Goal: Task Accomplishment & Management: Use online tool/utility

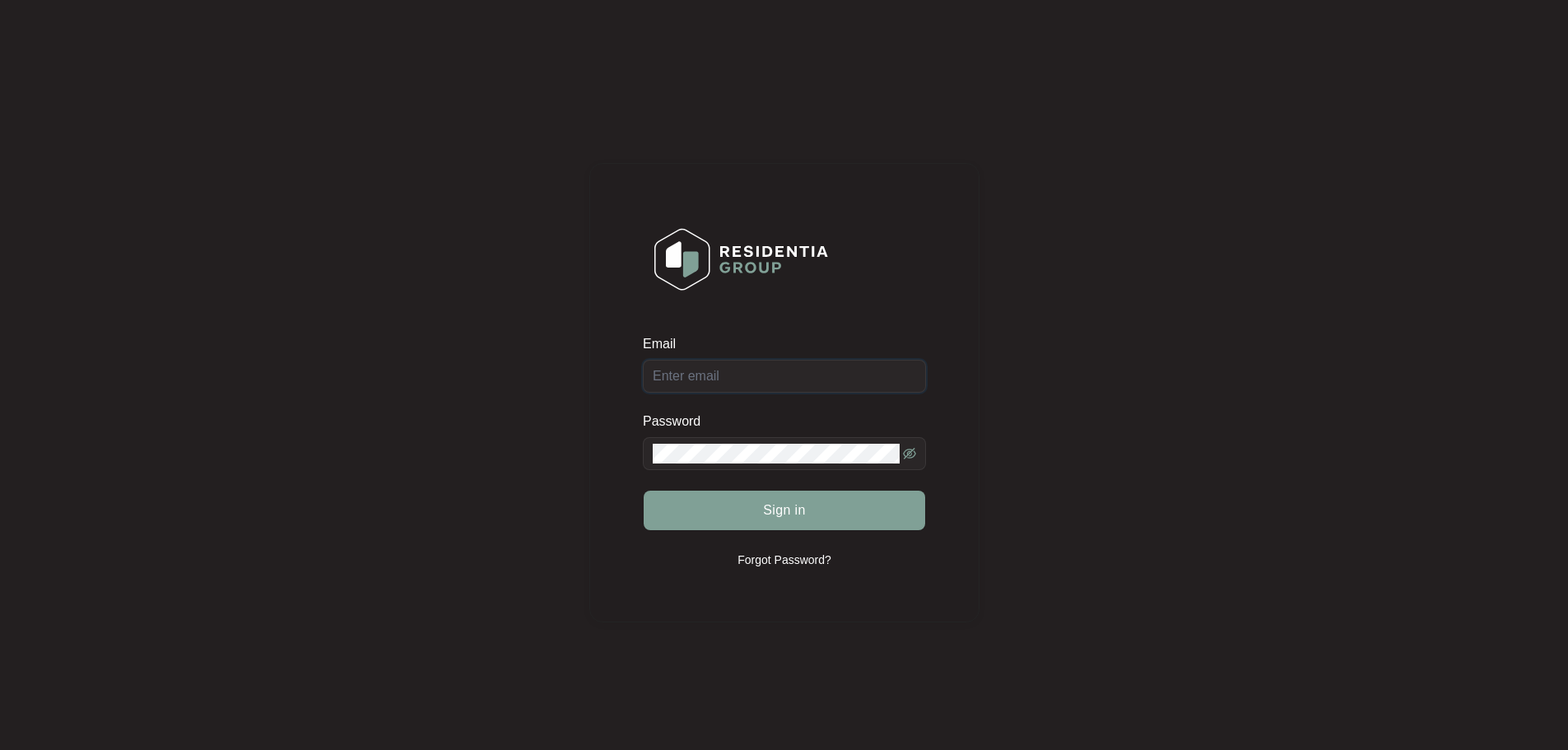
type input "[EMAIL_ADDRESS][DOMAIN_NAME]"
click at [293, 76] on div "Email service@qldappliances.com.au Password Sign in Forgot Password?" at bounding box center [784, 392] width 1535 height 752
type input "[EMAIL_ADDRESS][DOMAIN_NAME]"
click at [778, 505] on span "Sign in" at bounding box center [784, 511] width 43 height 20
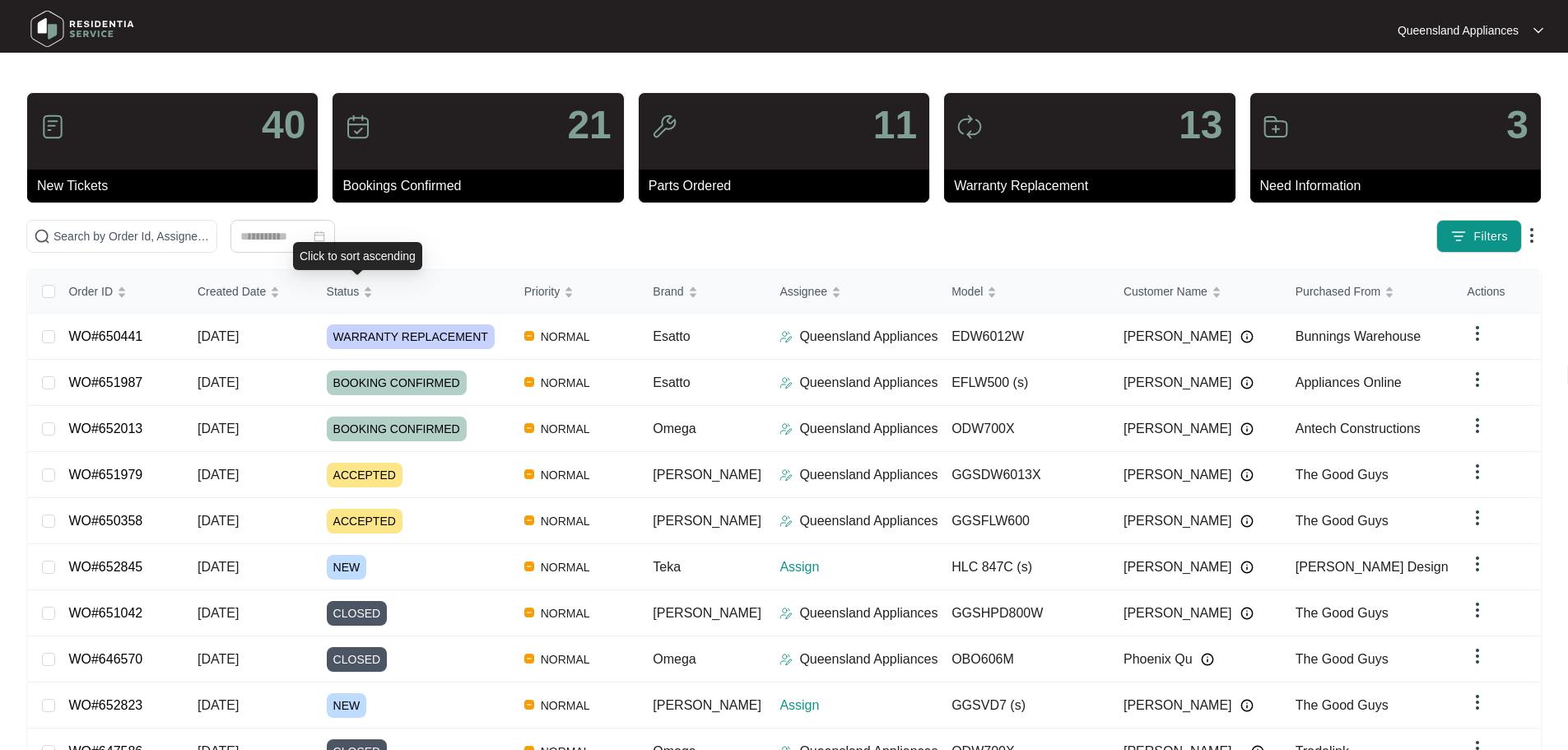
click at [341, 243] on div "Click to sort ascending" at bounding box center [358, 255] width 130 height 28
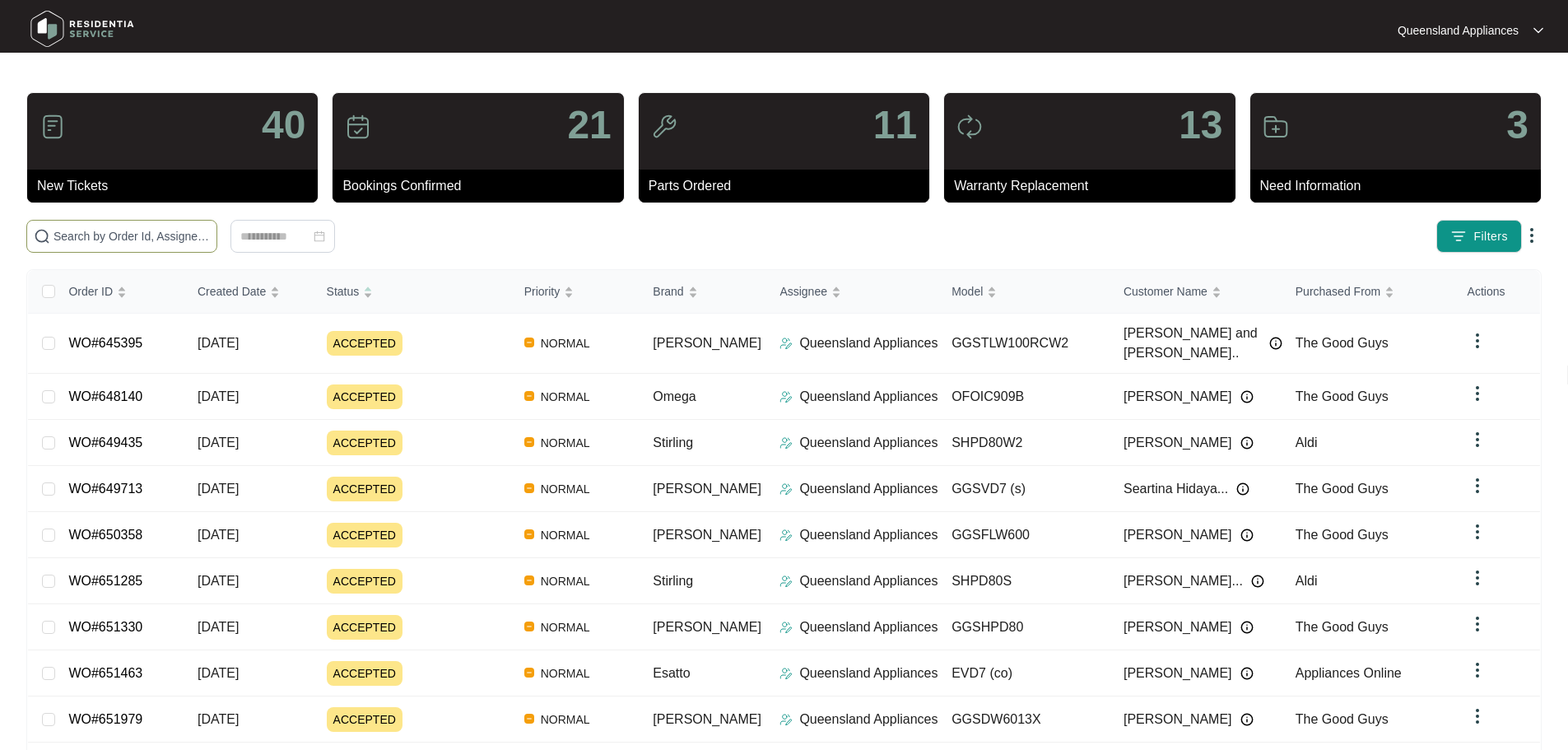
click at [210, 234] on input "text" at bounding box center [131, 236] width 156 height 18
paste input "652473"
type input "652473"
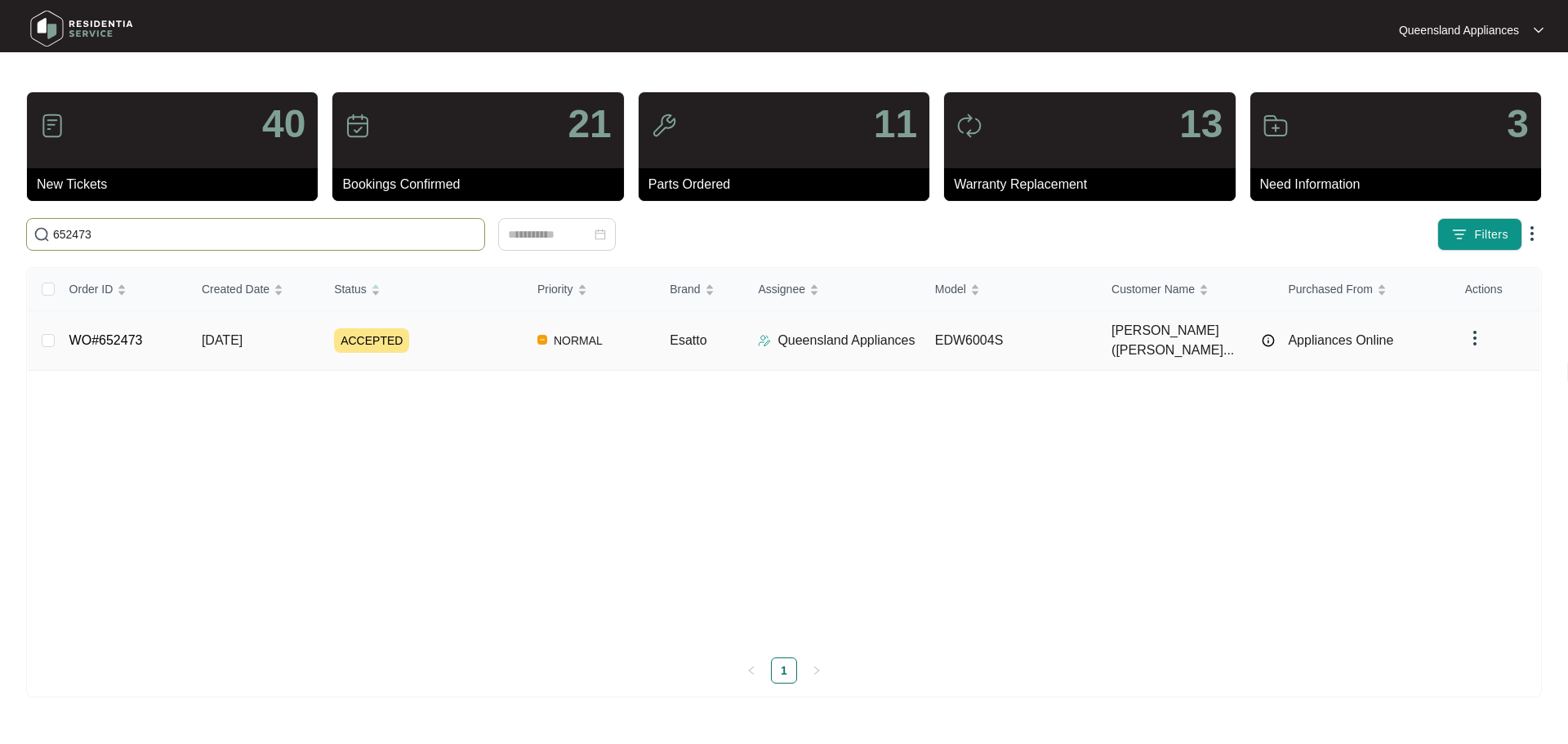
click at [435, 330] on div "ACCEPTED" at bounding box center [429, 340] width 190 height 24
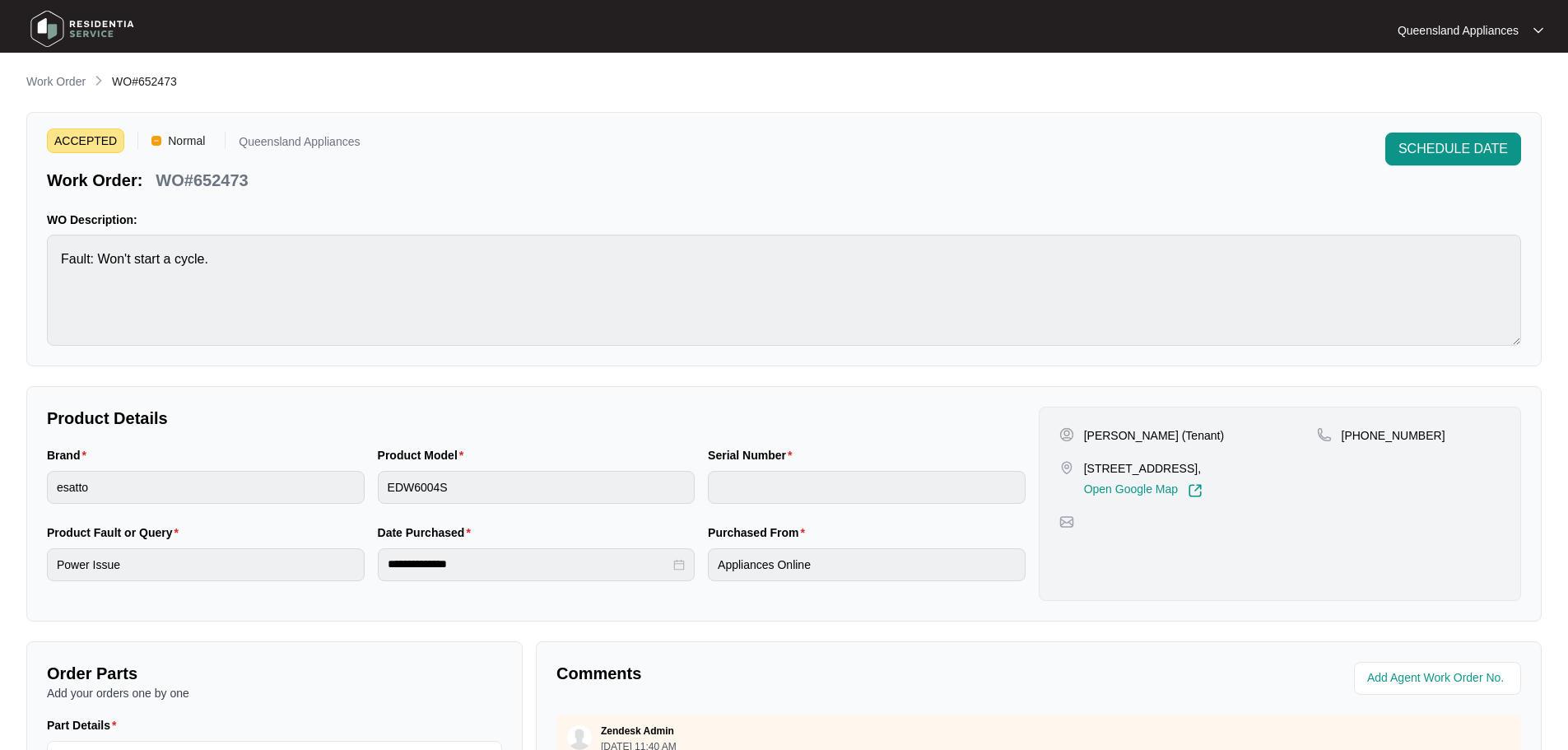
scroll to position [82, 0]
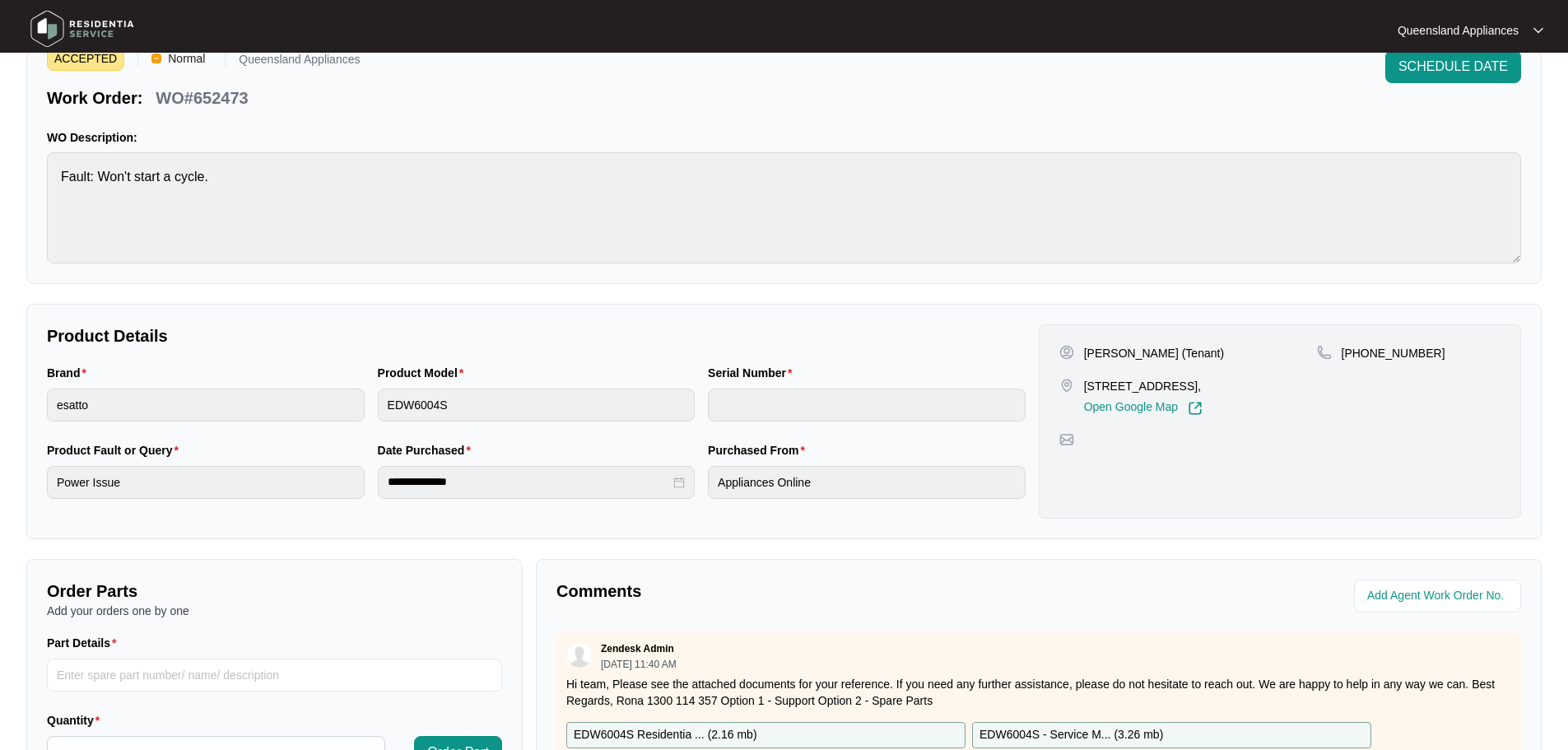
click at [808, 286] on div "**********" at bounding box center [784, 486] width 1515 height 993
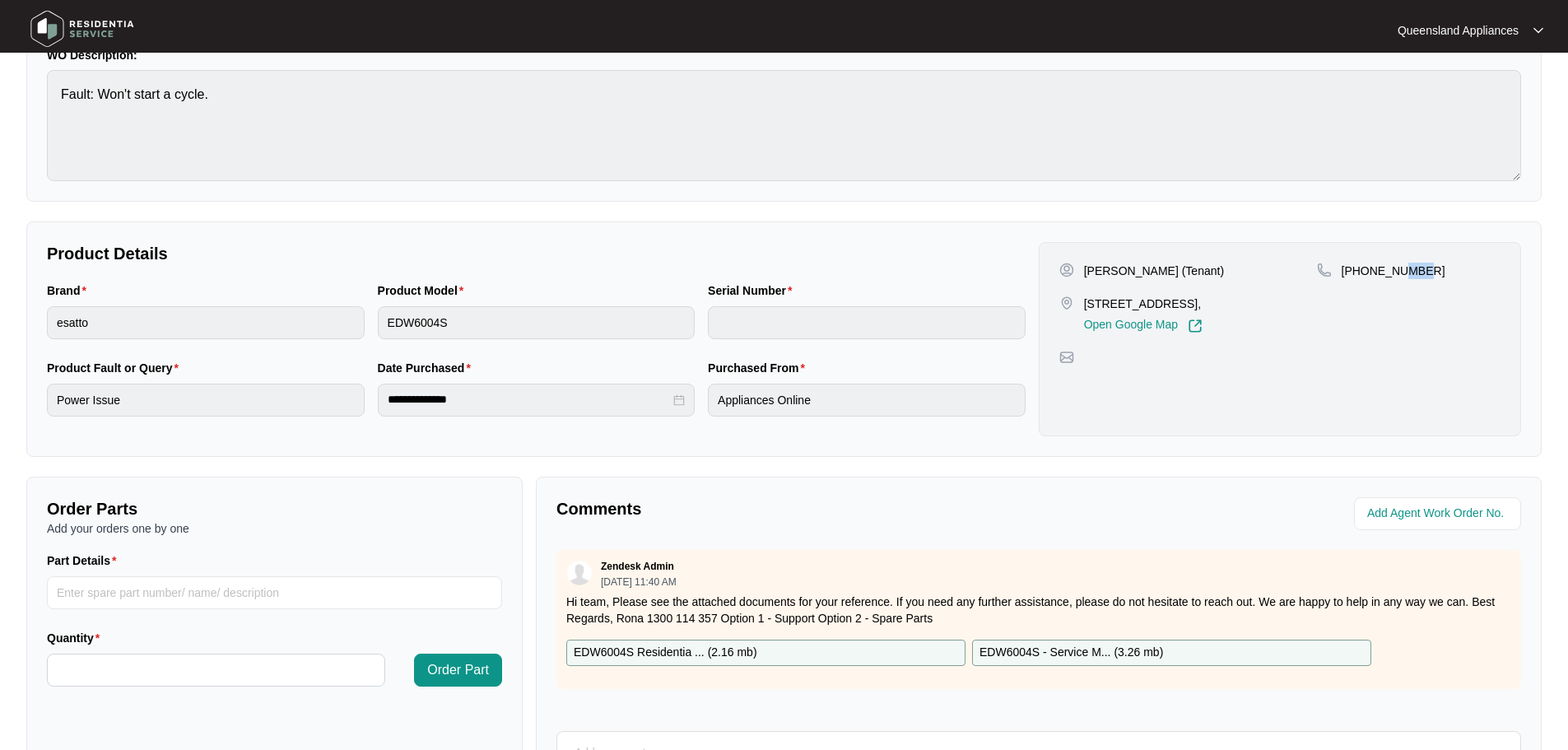
drag, startPoint x: 1398, startPoint y: 270, endPoint x: 1420, endPoint y: 275, distance: 22.6
click at [1420, 275] on div "[PHONE_NUMBER]" at bounding box center [1408, 271] width 183 height 16
click at [1412, 286] on div "[PHONE_NUMBER]" at bounding box center [1408, 298] width 183 height 71
click at [1334, 325] on div "[PHONE_NUMBER]" at bounding box center [1408, 298] width 183 height 71
drag, startPoint x: 1361, startPoint y: 276, endPoint x: 1422, endPoint y: 280, distance: 61.1
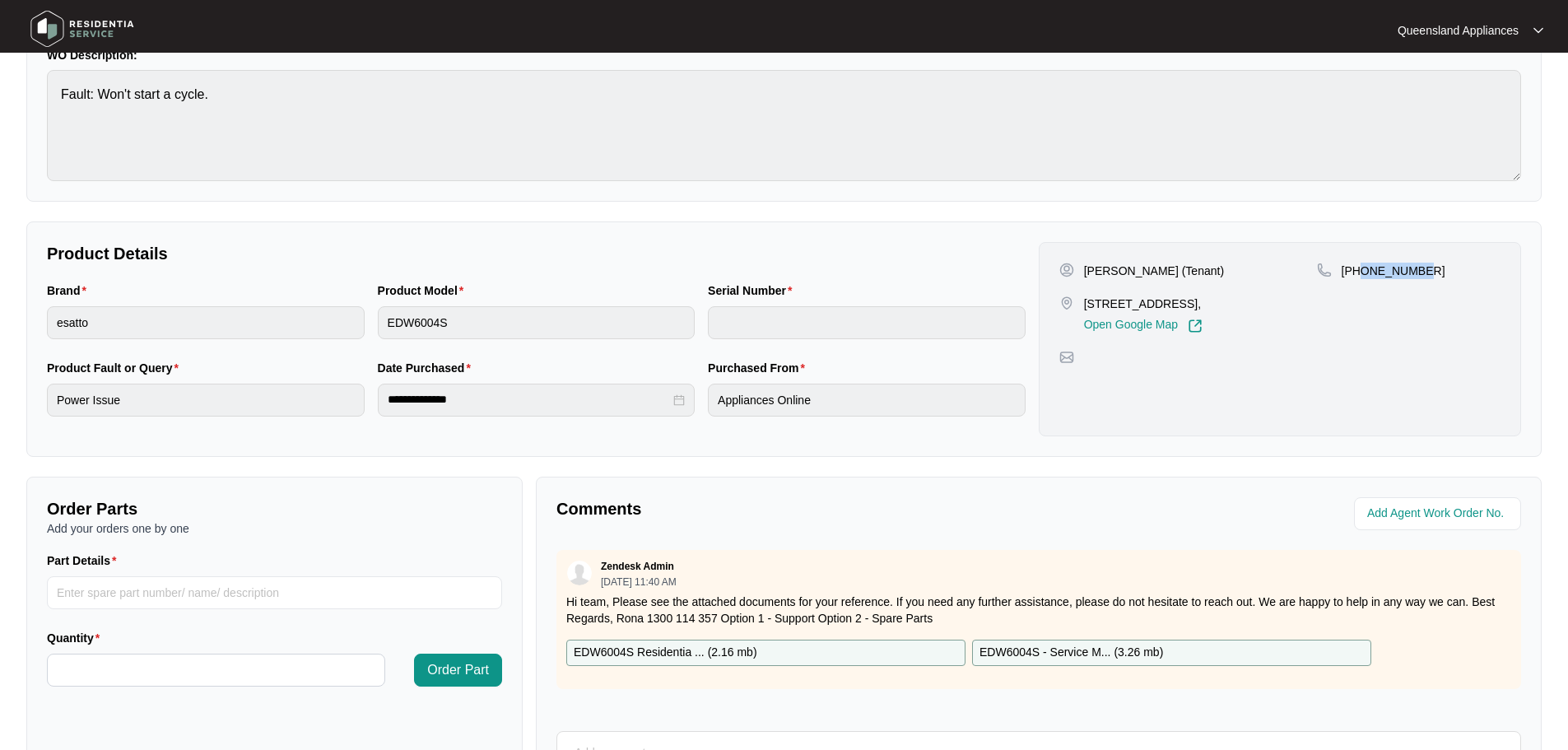
click at [1422, 280] on div "[PHONE_NUMBER]" at bounding box center [1408, 298] width 183 height 71
click at [1423, 280] on div "[PHONE_NUMBER]" at bounding box center [1408, 298] width 183 height 71
copy p "444589712"
click at [1352, 391] on div "[PERSON_NAME] (Tenant) [STREET_ADDRESS], Open Google Map [PHONE_NUMBER]" at bounding box center [1280, 339] width 483 height 194
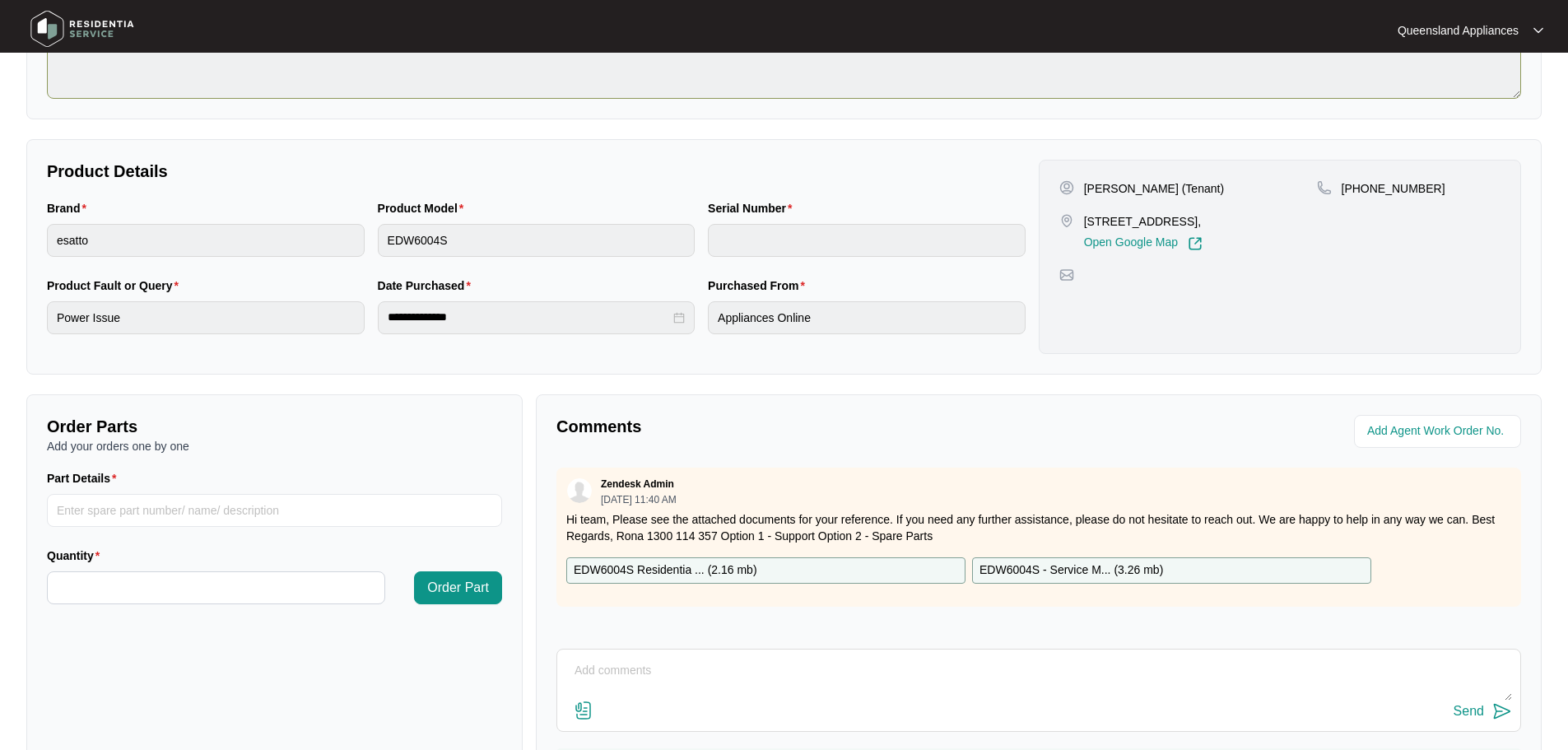
scroll to position [0, 0]
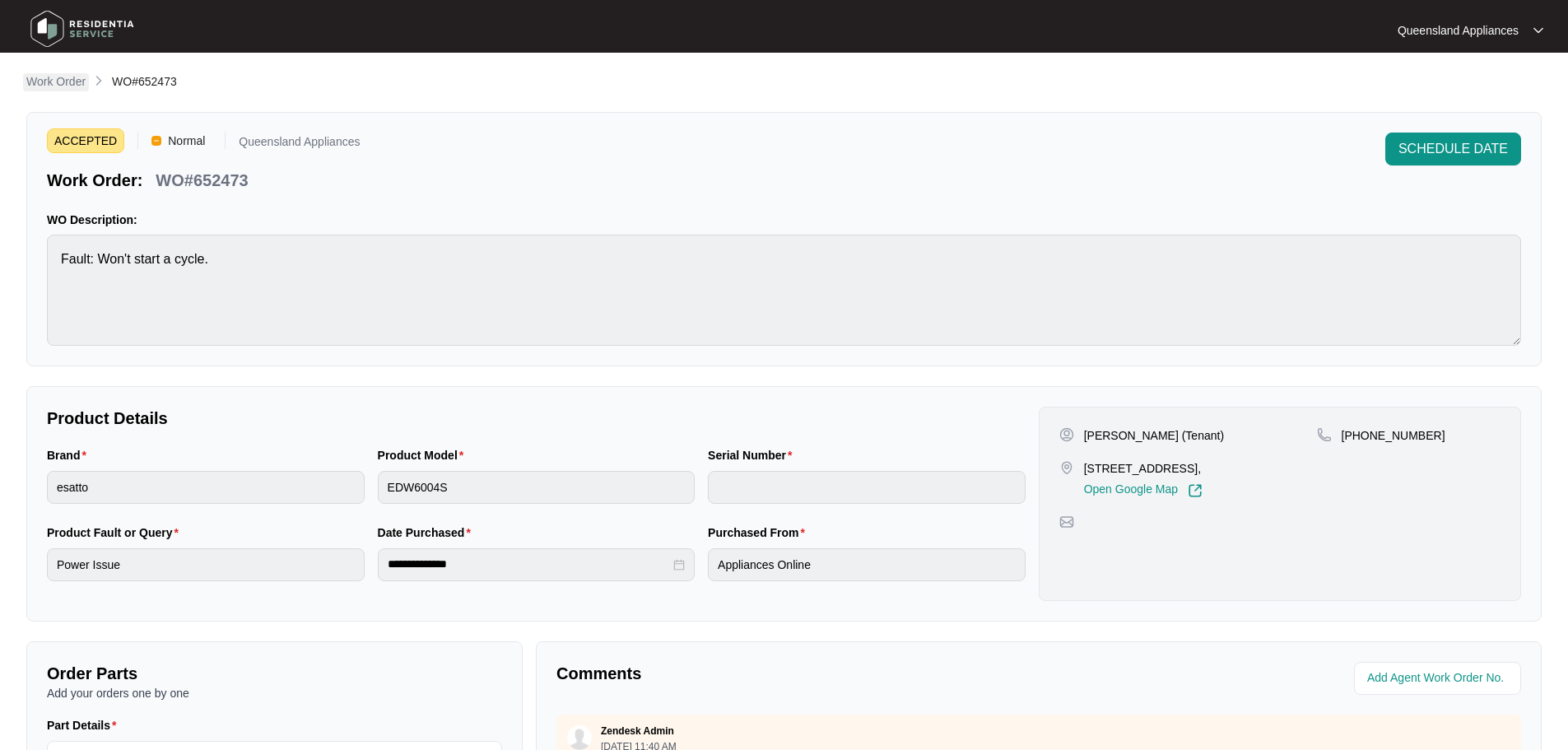
click at [63, 76] on p "Work Order" at bounding box center [56, 81] width 59 height 16
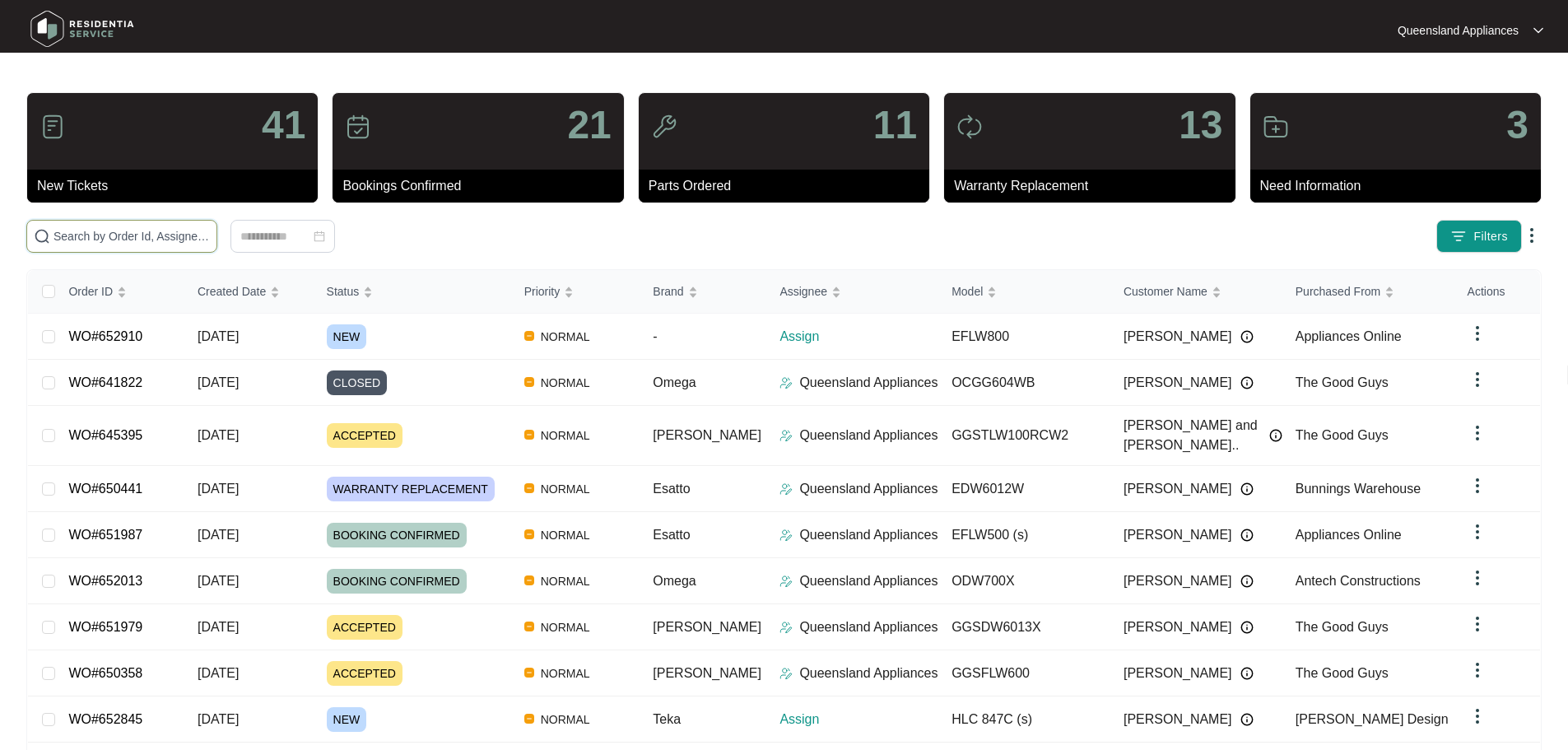
click at [160, 233] on input "text" at bounding box center [131, 236] width 156 height 18
paste input "652845"
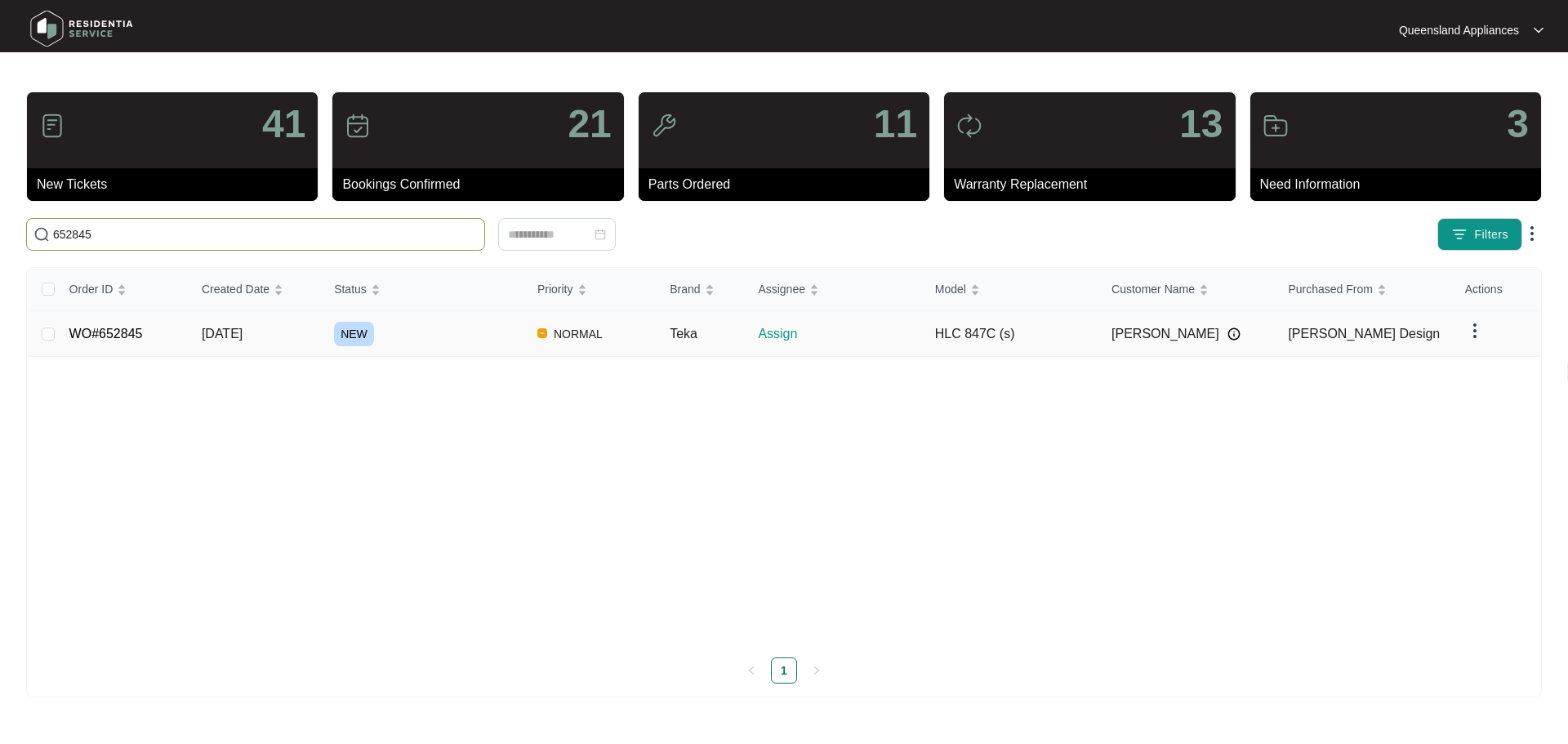
type input "652845"
click at [238, 316] on td "[DATE]" at bounding box center [254, 334] width 132 height 46
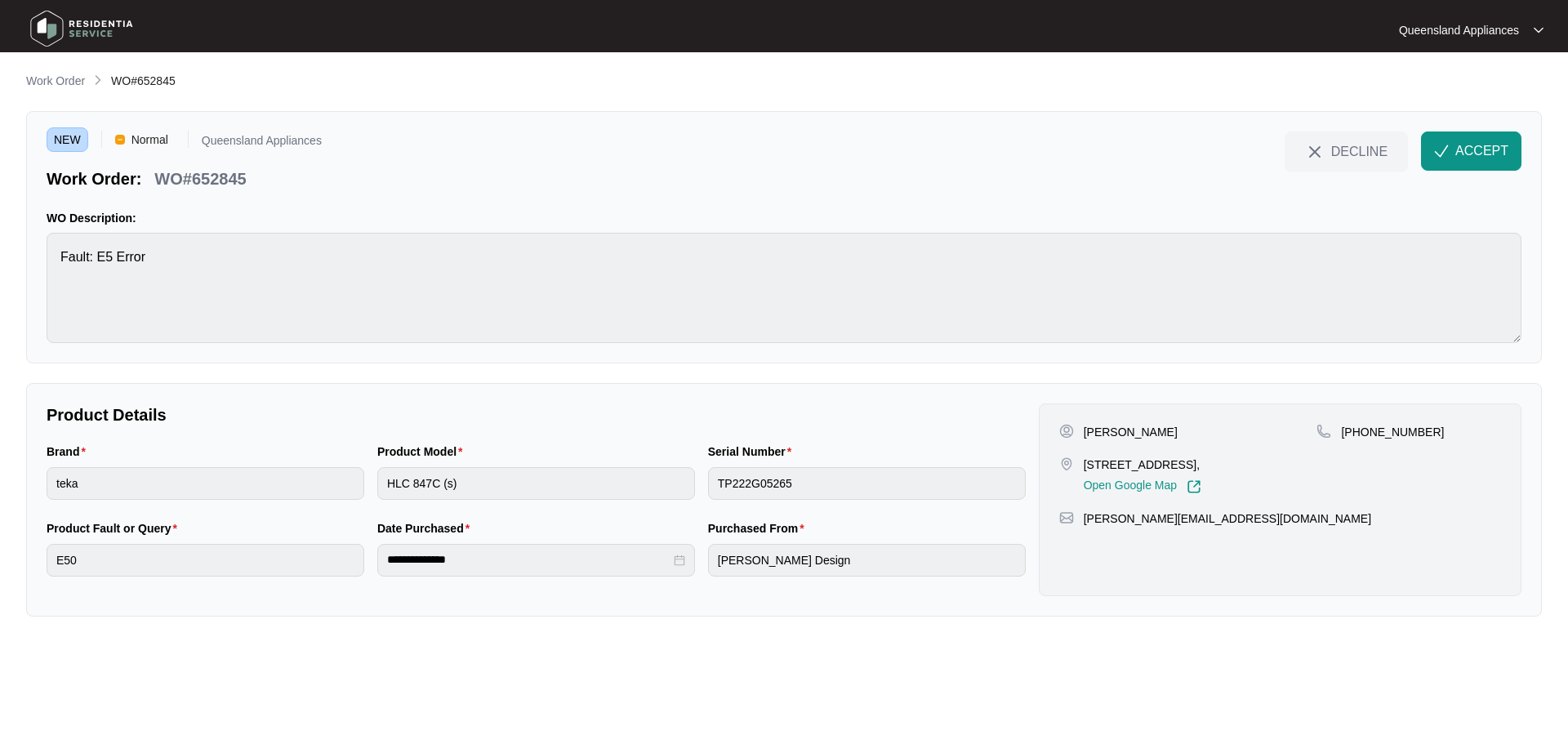
click at [216, 185] on p "WO#652845" at bounding box center [200, 178] width 91 height 23
copy p "652845"
click at [1383, 433] on p "[PHONE_NUMBER]" at bounding box center [1393, 432] width 103 height 16
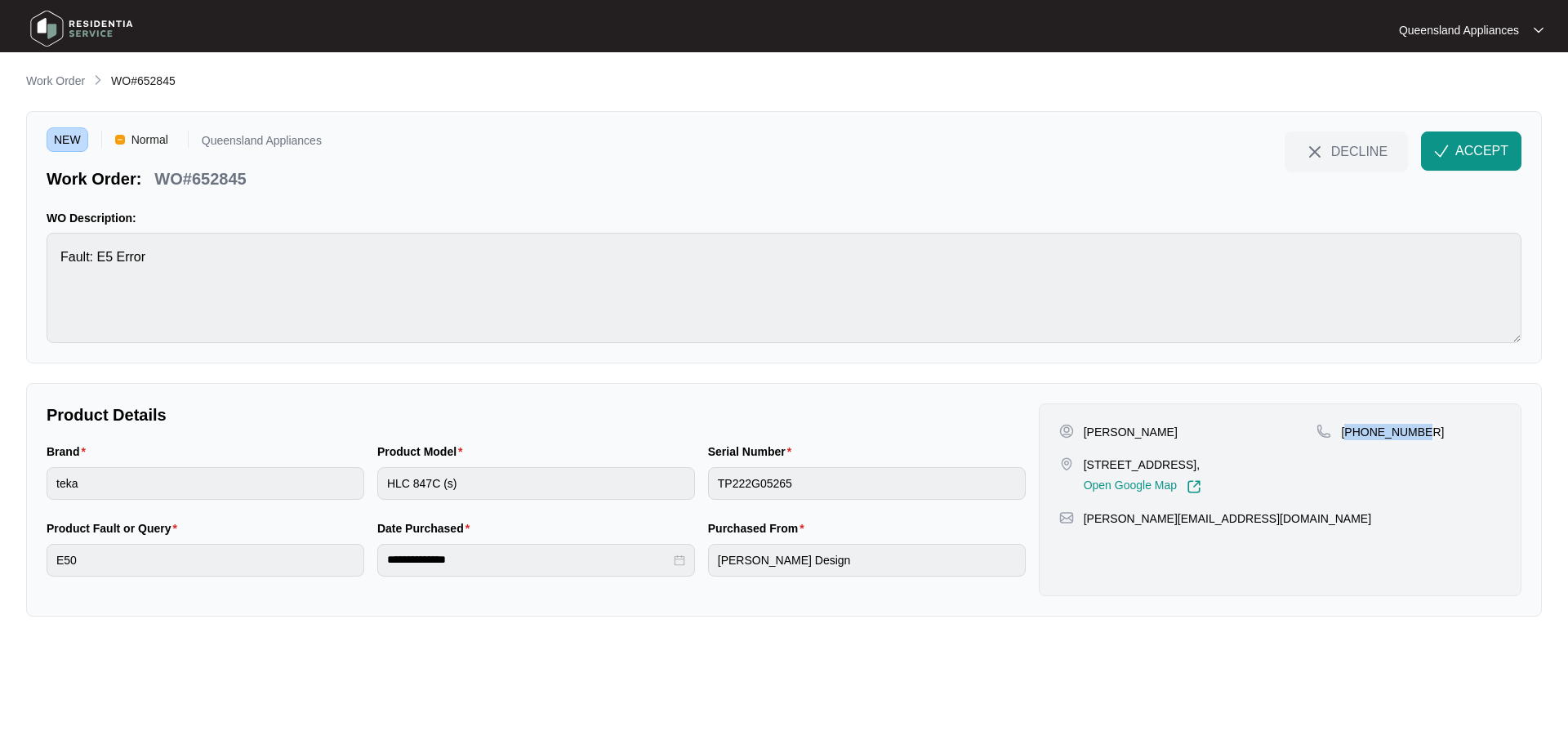
copy p "61423253040"
click at [1461, 158] on span "ACCEPT" at bounding box center [1482, 151] width 53 height 20
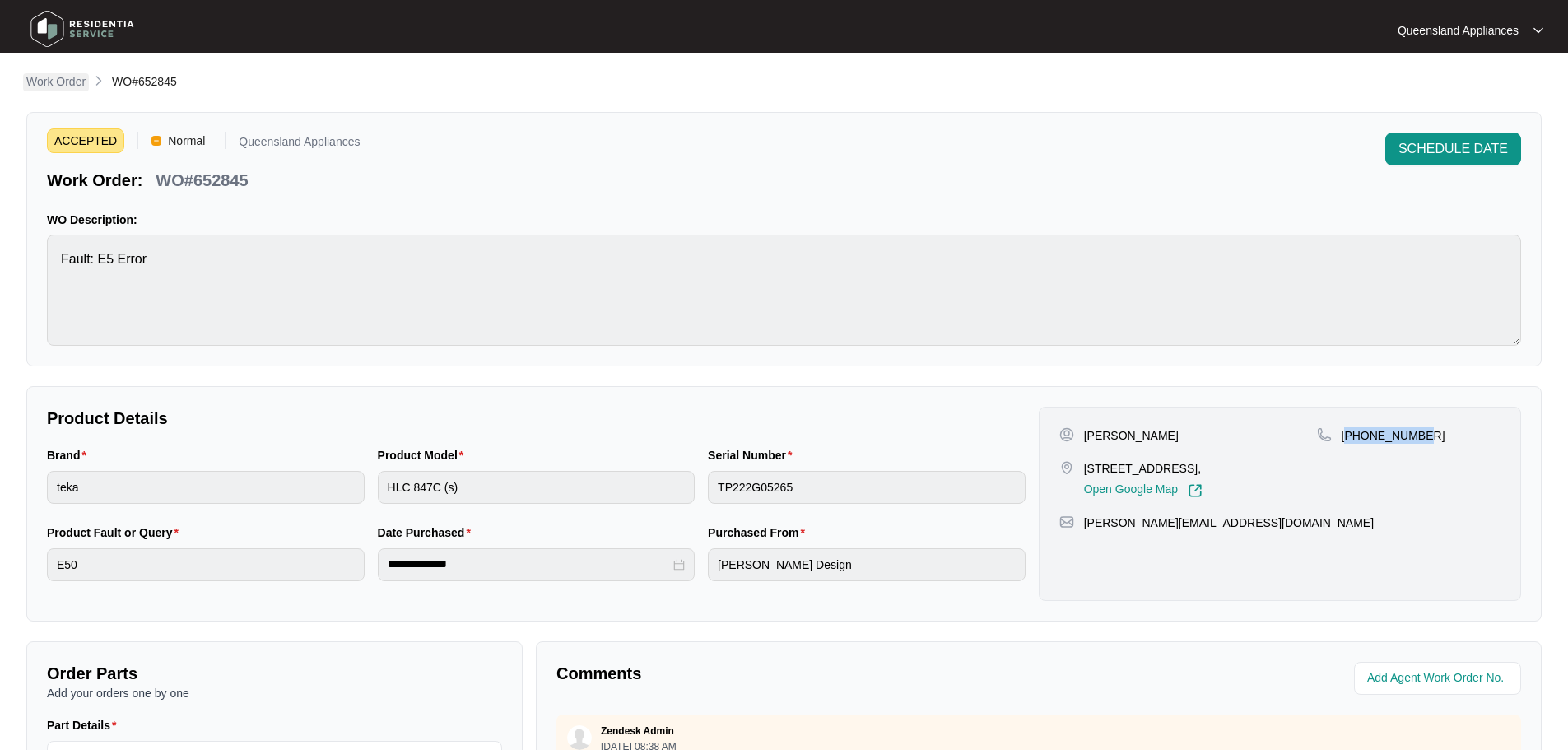
click at [61, 80] on p "Work Order" at bounding box center [56, 81] width 59 height 16
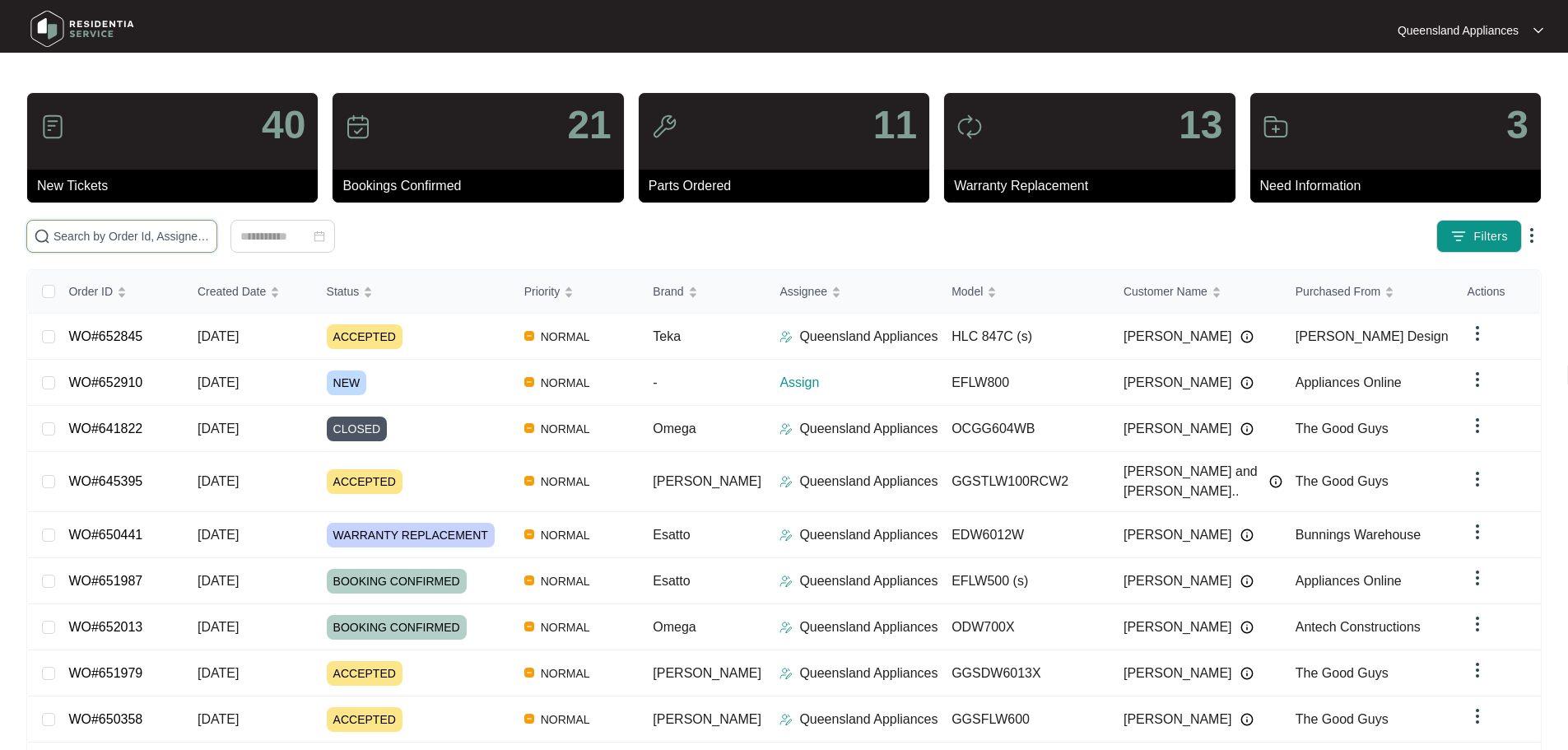
click at [193, 235] on input "text" at bounding box center [131, 236] width 156 height 18
paste input "652910"
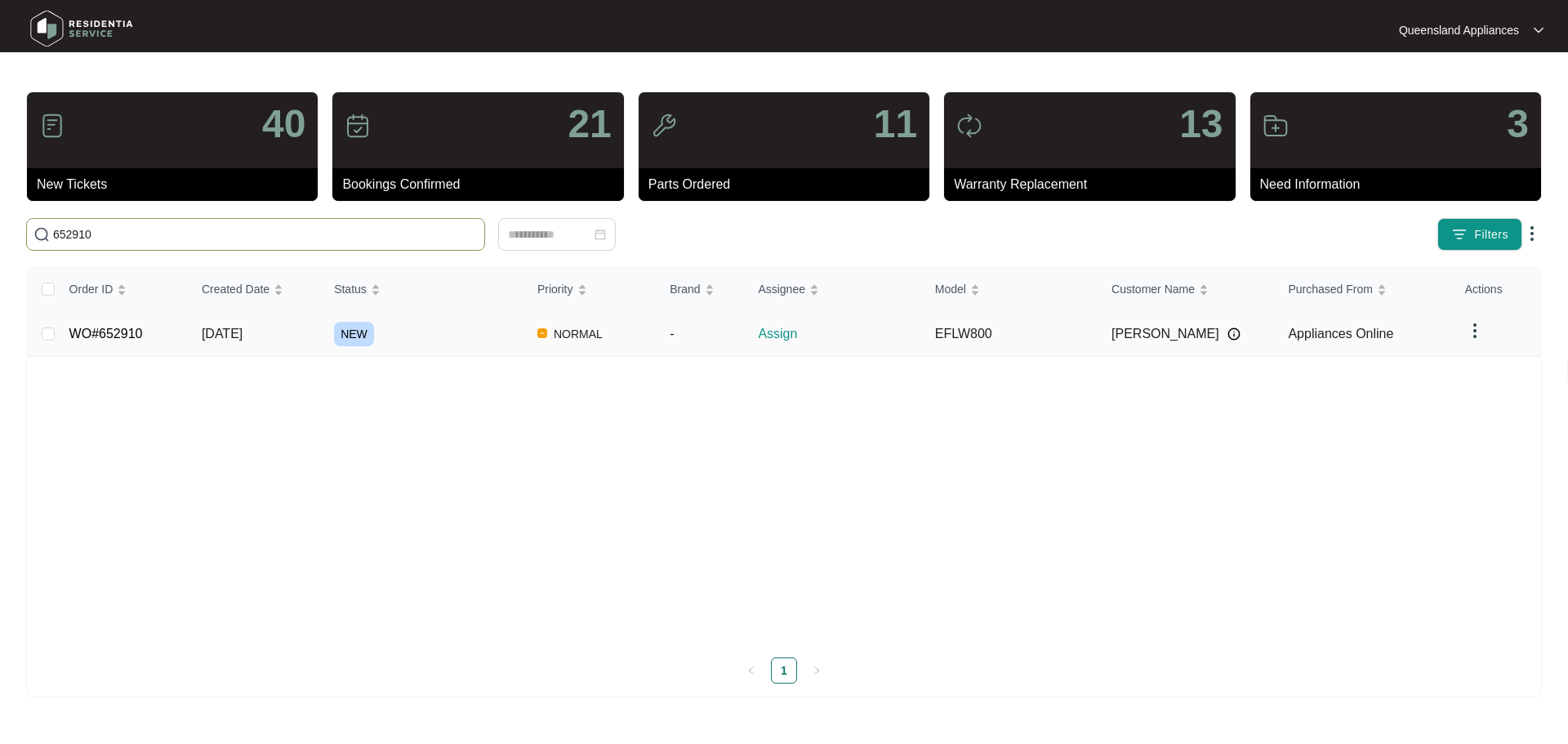
type input "652910"
click at [281, 331] on td "[DATE]" at bounding box center [254, 334] width 132 height 46
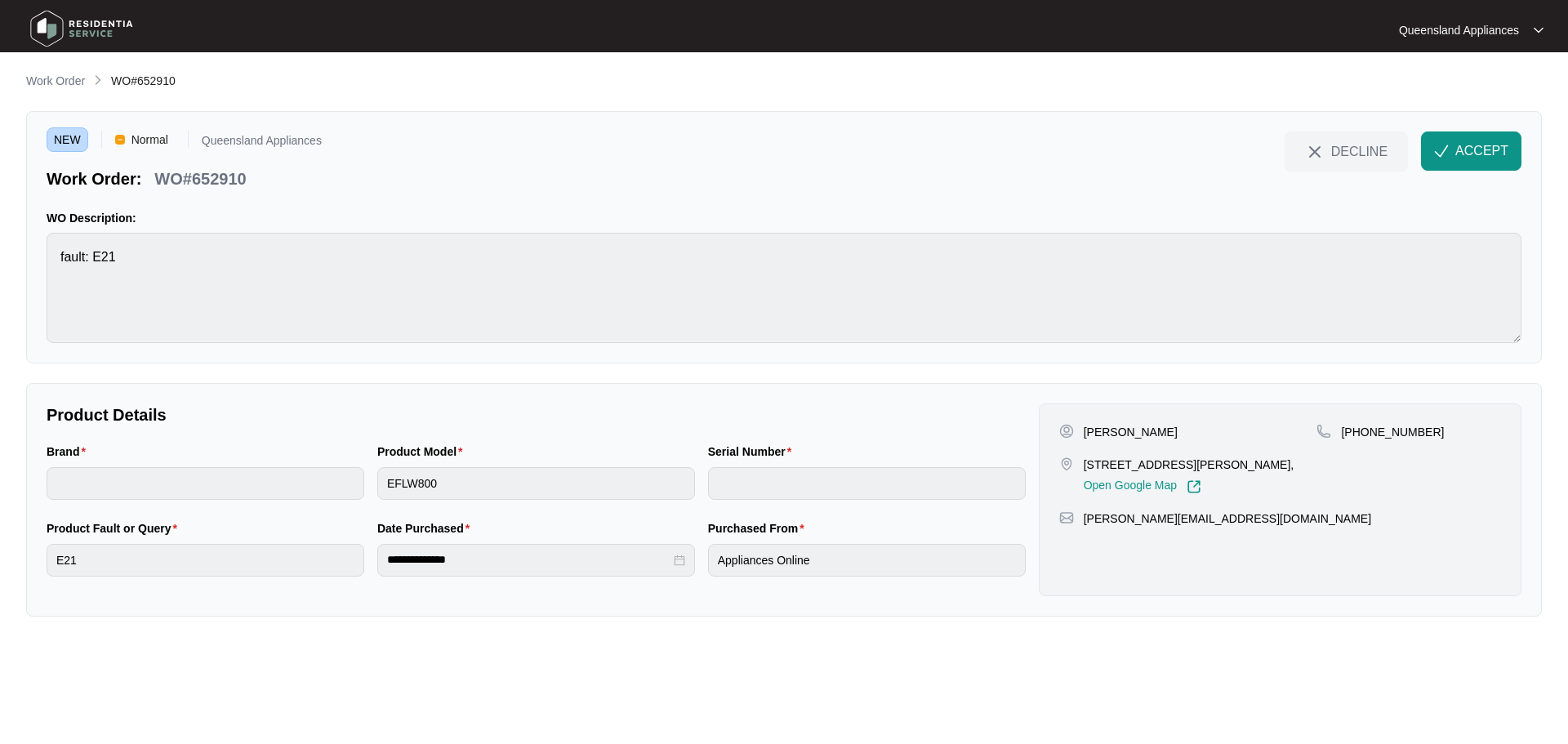
click at [215, 177] on p "WO#652910" at bounding box center [200, 178] width 91 height 23
copy p "652910"
click at [1381, 434] on p "[PHONE_NUMBER]" at bounding box center [1393, 432] width 103 height 16
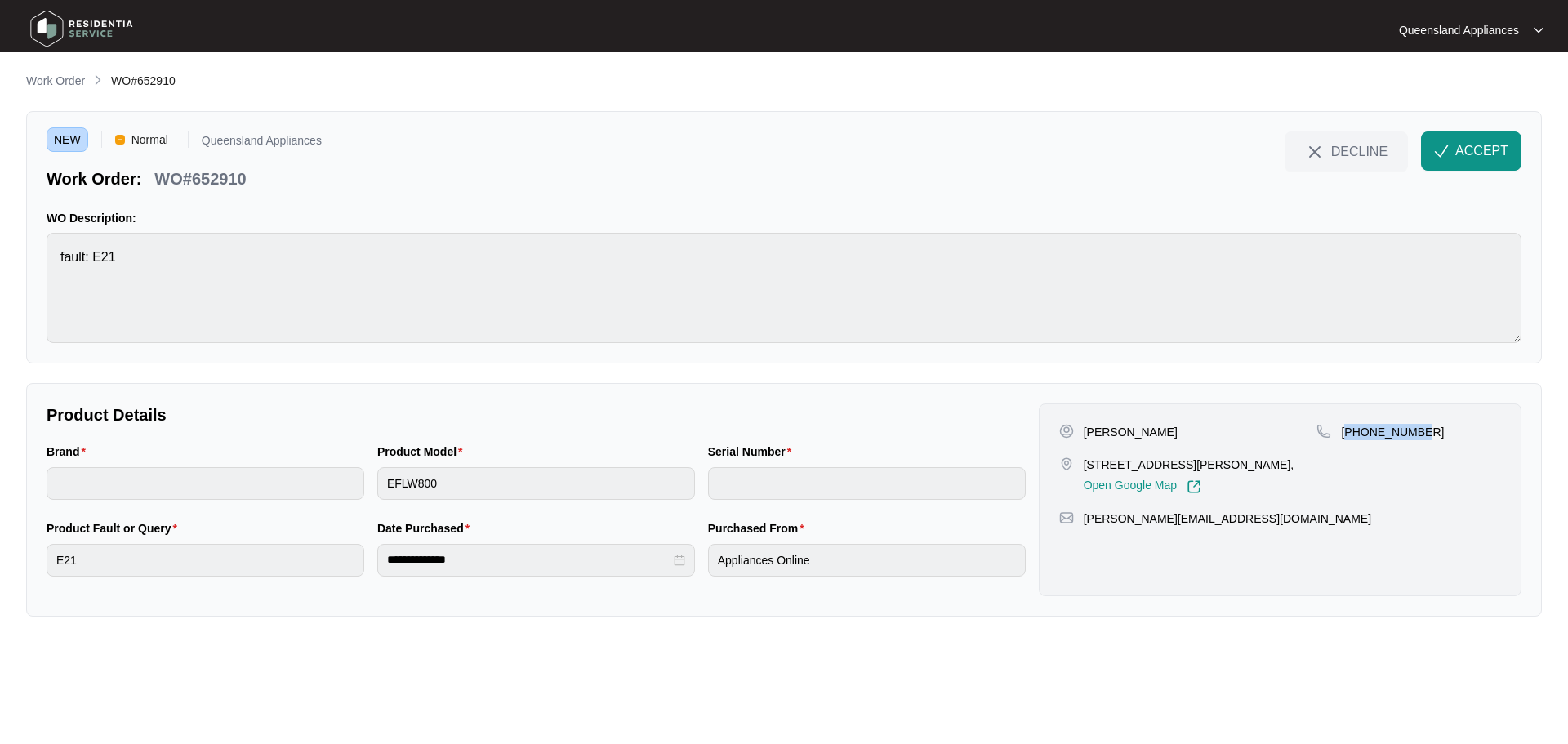
copy p "61411846382"
click at [1491, 167] on button "ACCEPT" at bounding box center [1471, 150] width 100 height 39
